Goal: Learn about a topic: Learn about a topic

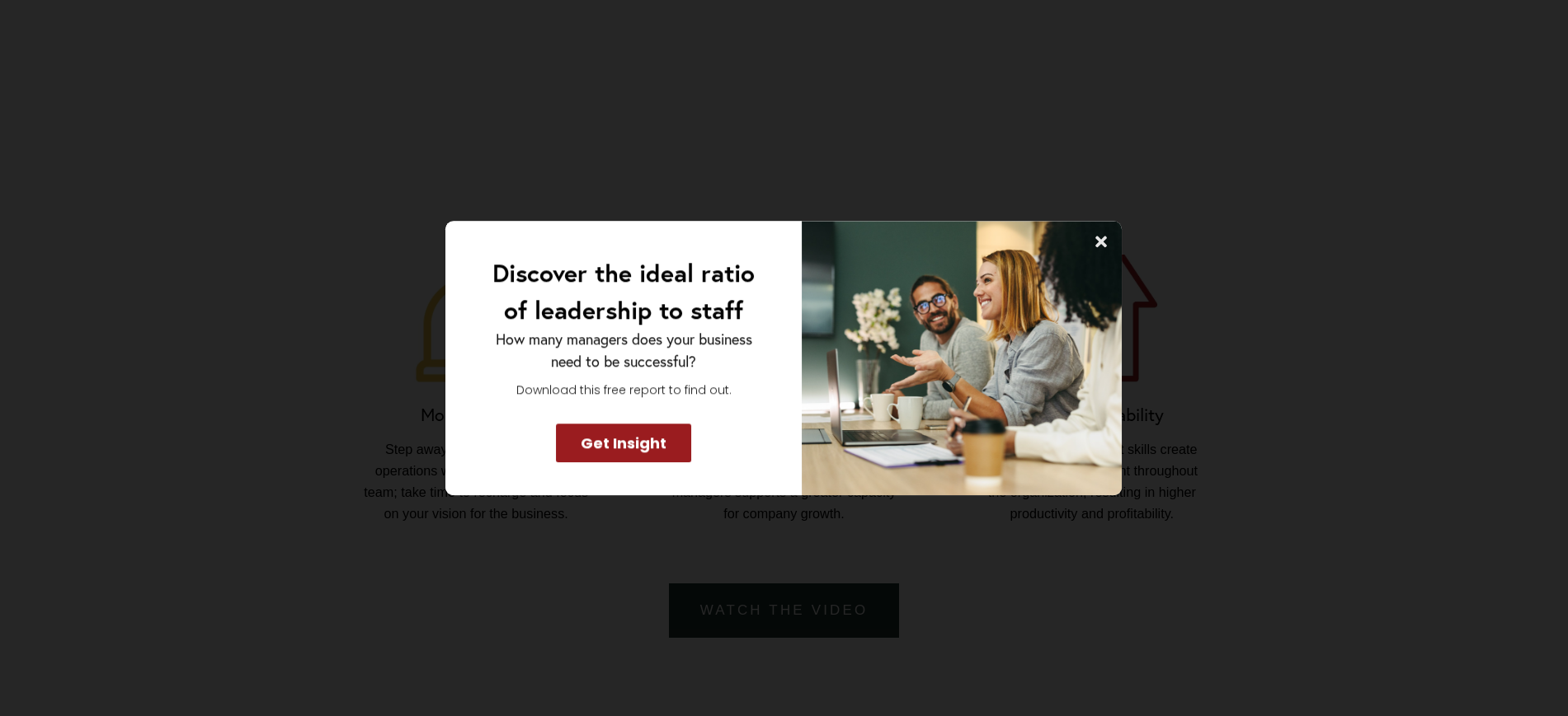
scroll to position [1136, 0]
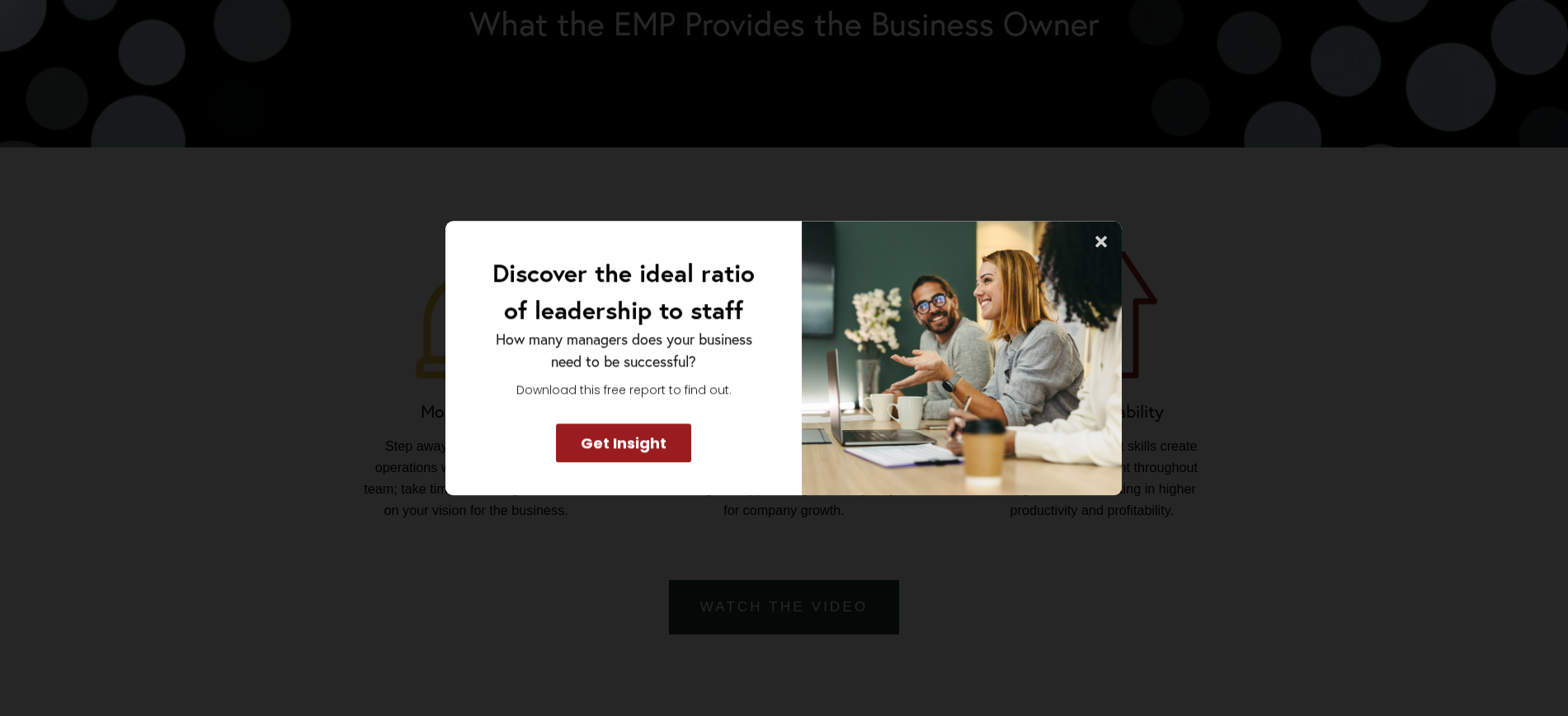
click at [1098, 234] on icon at bounding box center [1102, 242] width 17 height 17
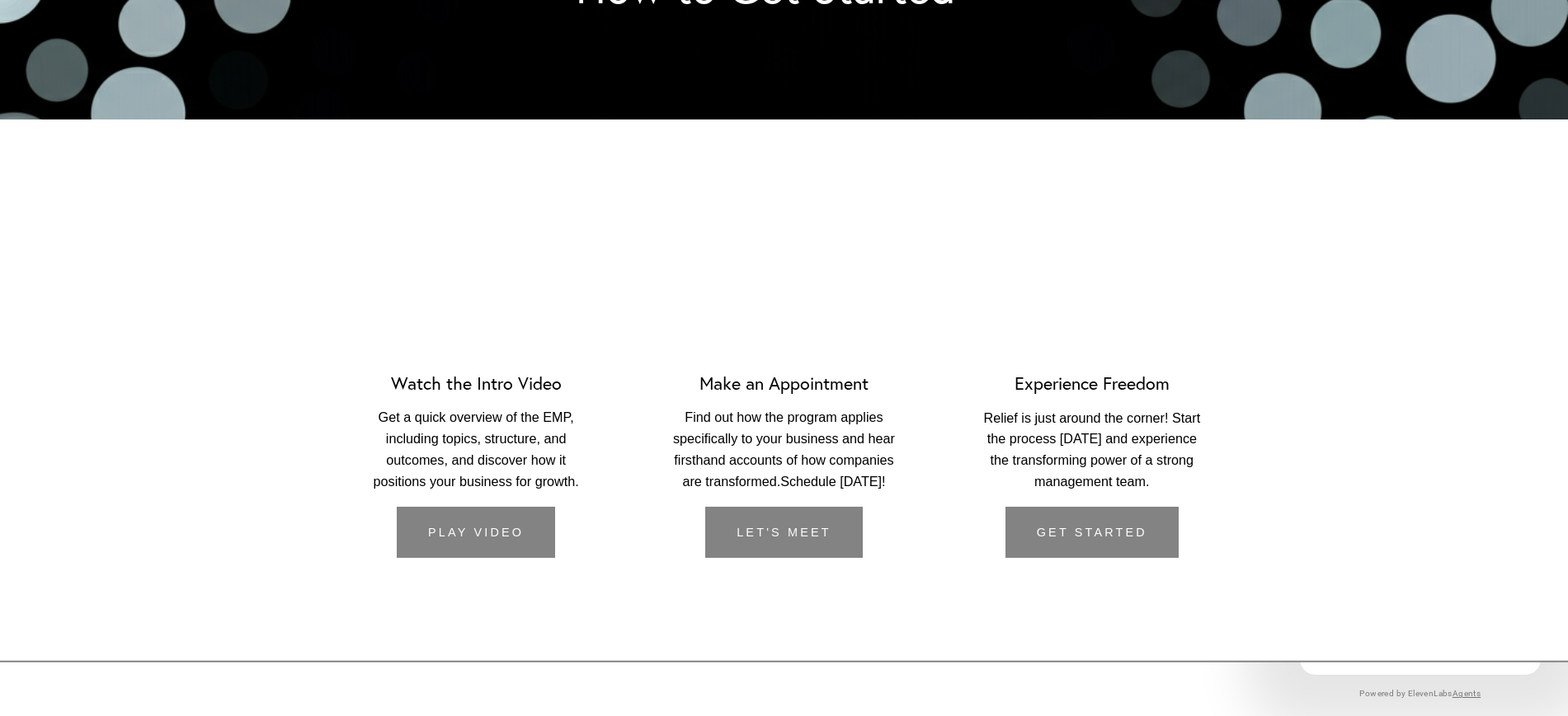
scroll to position [2385, 0]
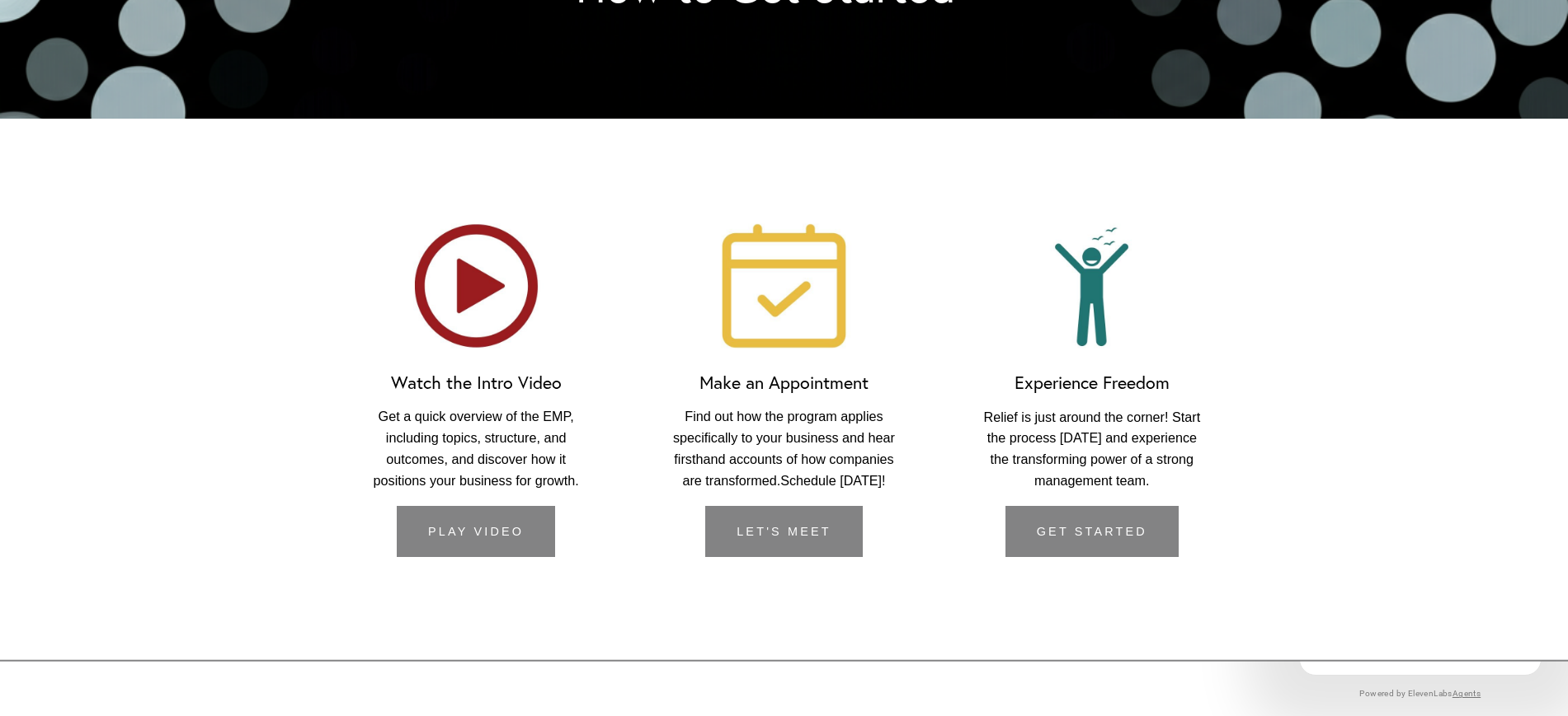
click at [462, 552] on link "Play Video" at bounding box center [476, 531] width 159 height 52
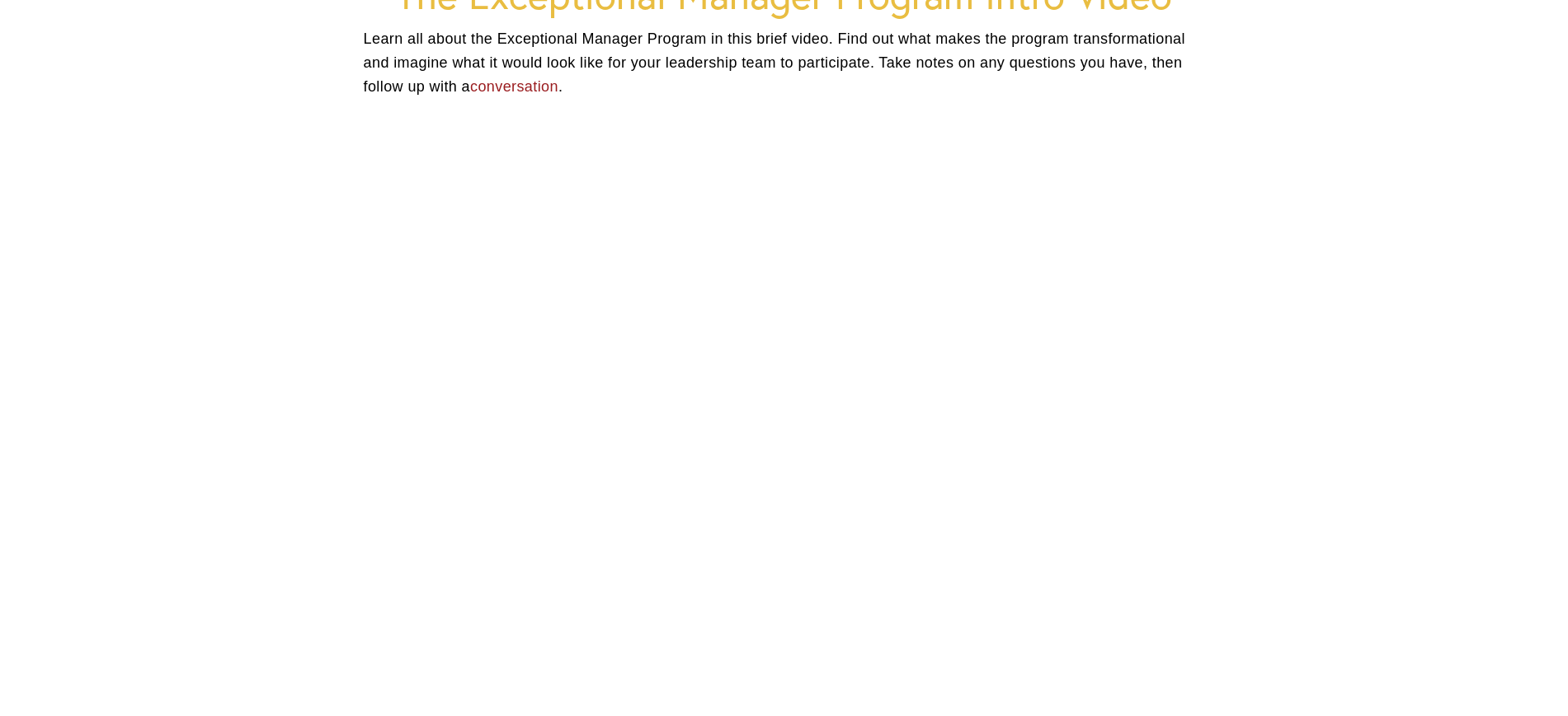
scroll to position [252, 0]
